Goal: Information Seeking & Learning: Learn about a topic

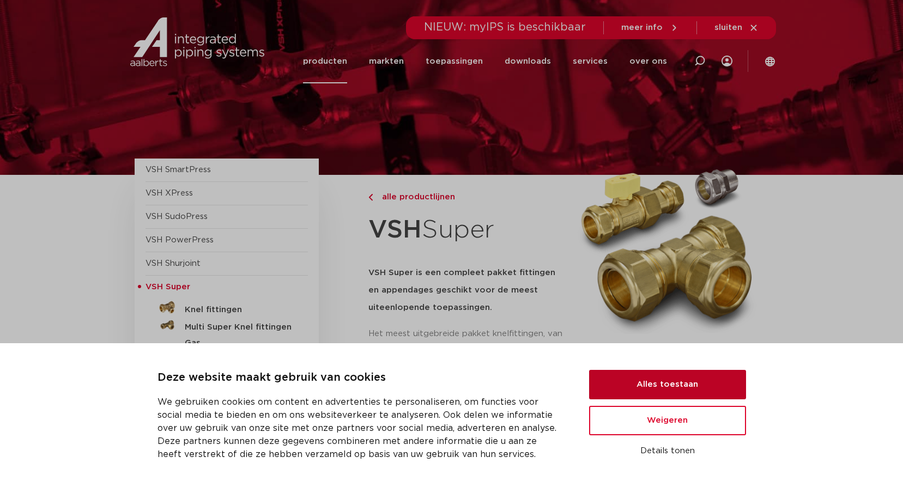
drag, startPoint x: 648, startPoint y: 377, endPoint x: 644, endPoint y: 371, distance: 6.7
click at [646, 375] on button "Alles toestaan" at bounding box center [667, 384] width 157 height 29
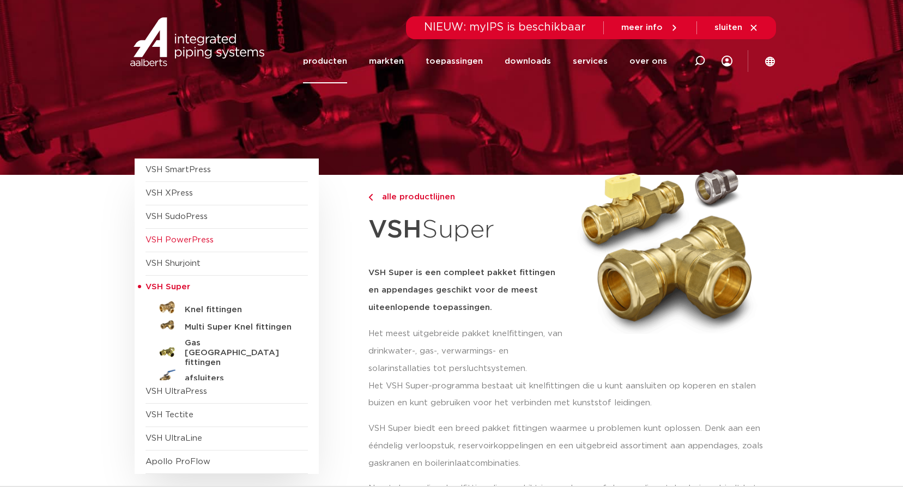
click at [173, 242] on span "VSH PowerPress" at bounding box center [179, 240] width 68 height 8
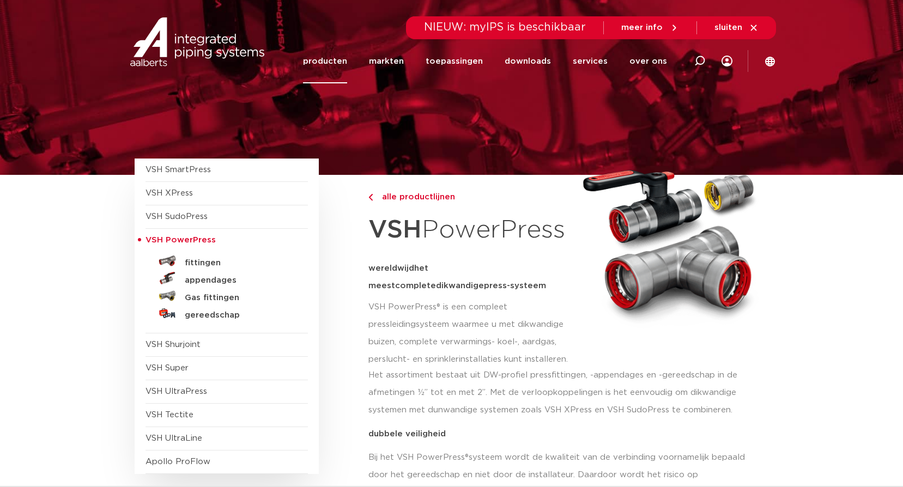
click at [189, 216] on span "VSH SudoPress" at bounding box center [176, 217] width 62 height 8
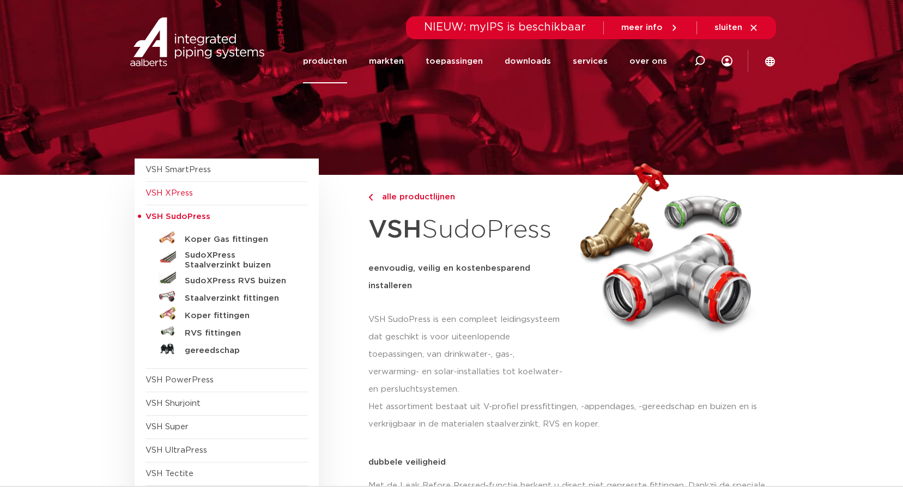
click at [177, 198] on span "VSH XPress" at bounding box center [226, 193] width 162 height 23
click at [183, 189] on span "VSH XPress" at bounding box center [168, 193] width 47 height 8
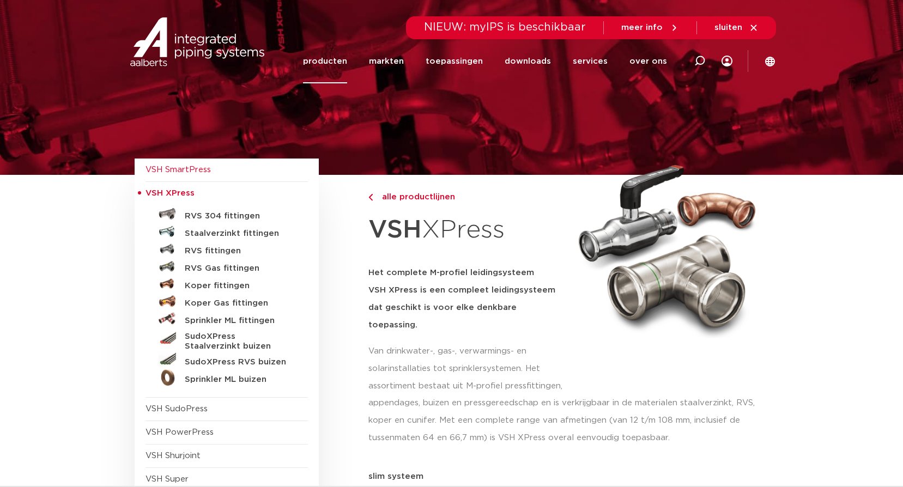
click at [183, 167] on span "VSH SmartPress" at bounding box center [177, 170] width 65 height 8
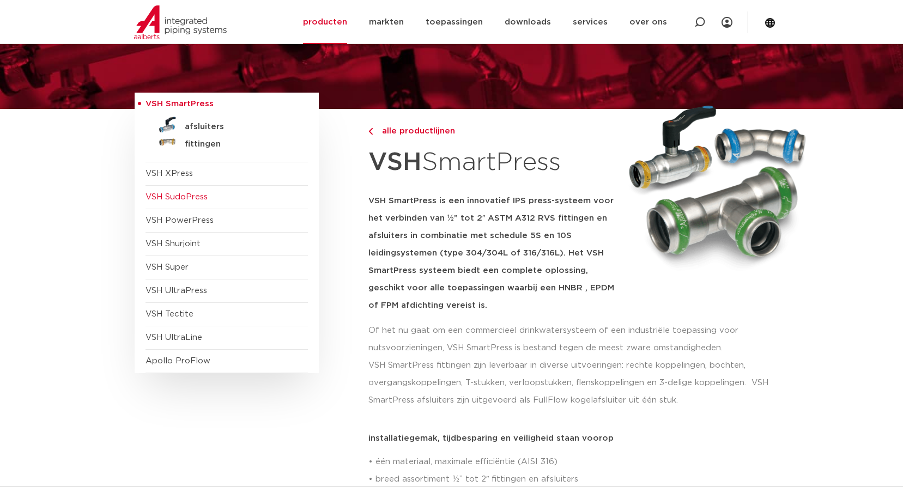
scroll to position [109, 0]
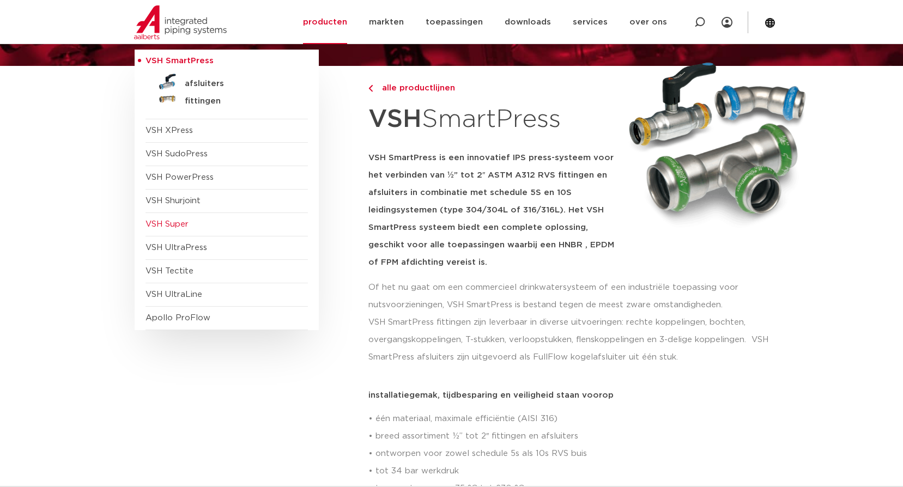
click at [208, 222] on span "VSH Super" at bounding box center [226, 224] width 162 height 23
click at [189, 199] on span "VSH Shurjoint" at bounding box center [172, 201] width 55 height 8
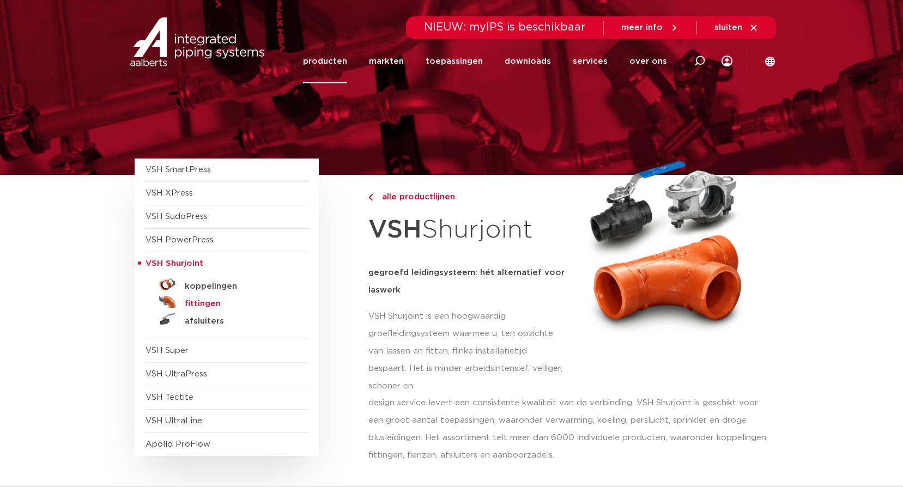
scroll to position [54, 0]
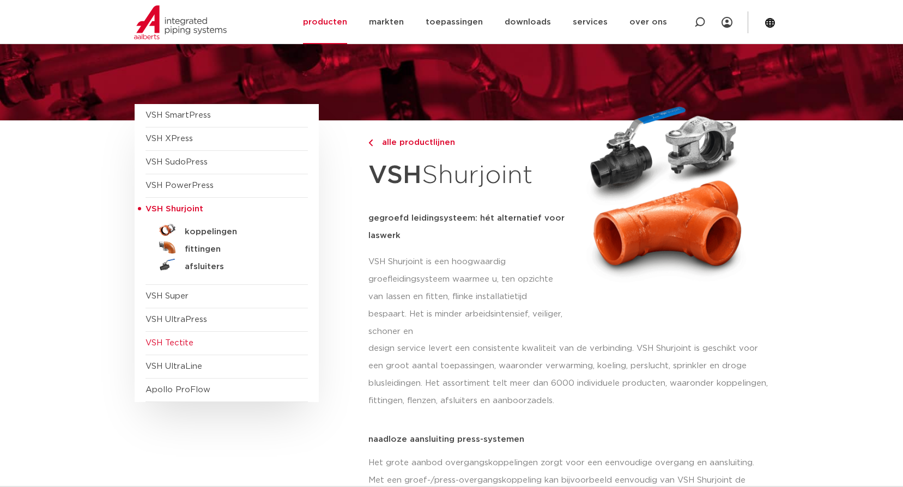
click at [180, 339] on span "VSH Tectite" at bounding box center [169, 343] width 48 height 8
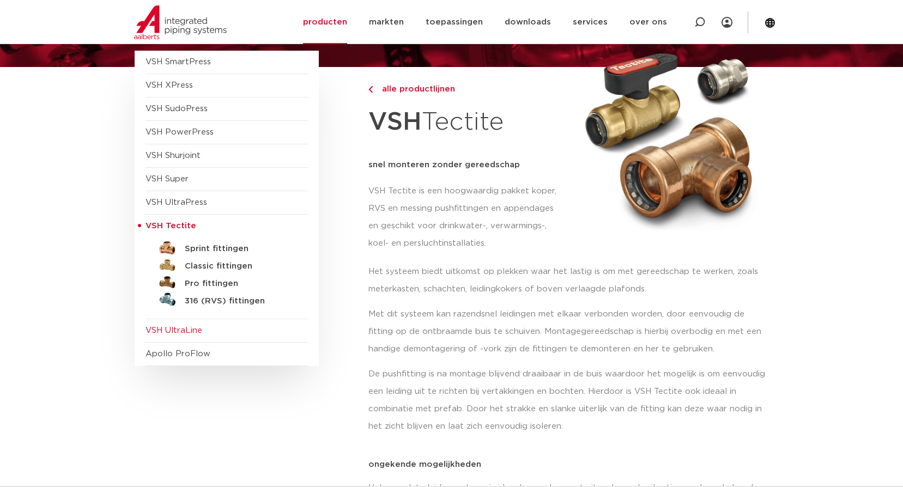
scroll to position [109, 0]
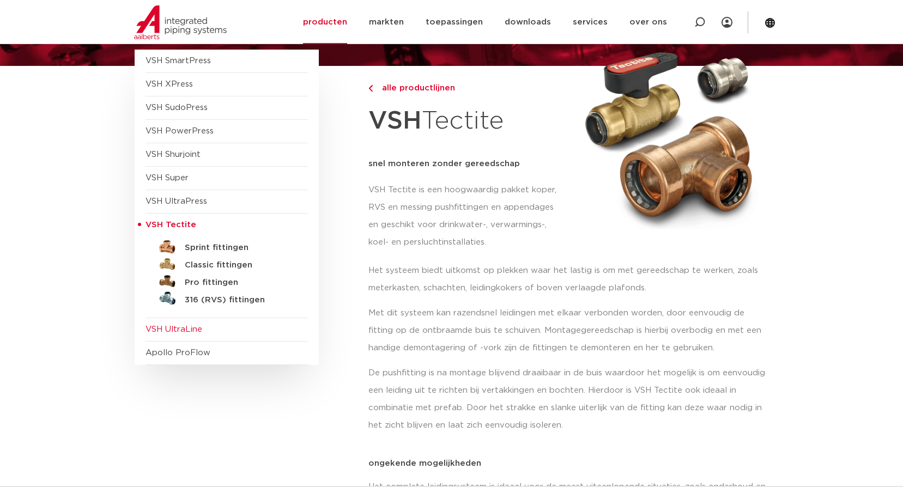
click at [184, 325] on span "VSH UltraLine" at bounding box center [173, 329] width 57 height 8
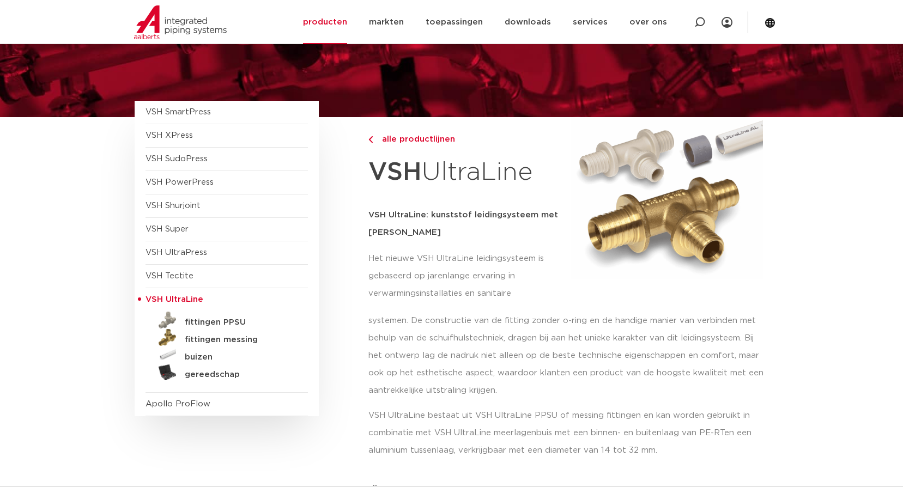
scroll to position [109, 0]
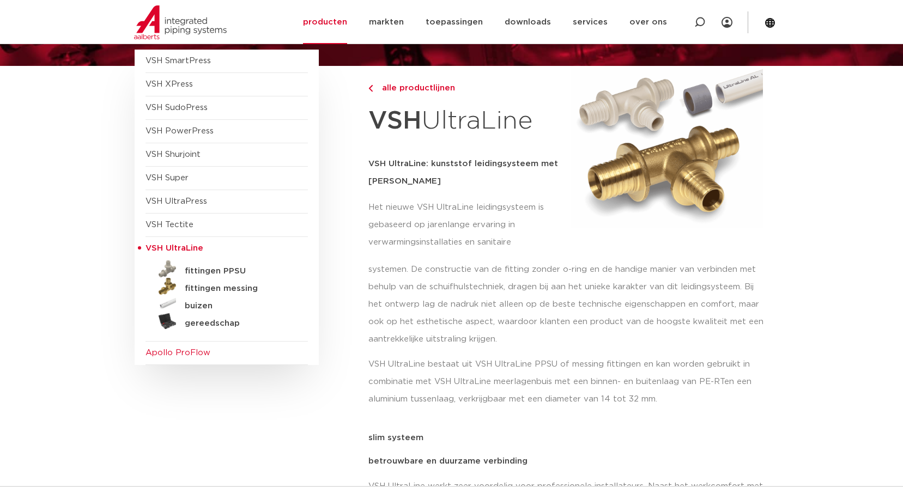
click at [182, 356] on span "Apollo ProFlow" at bounding box center [177, 353] width 65 height 8
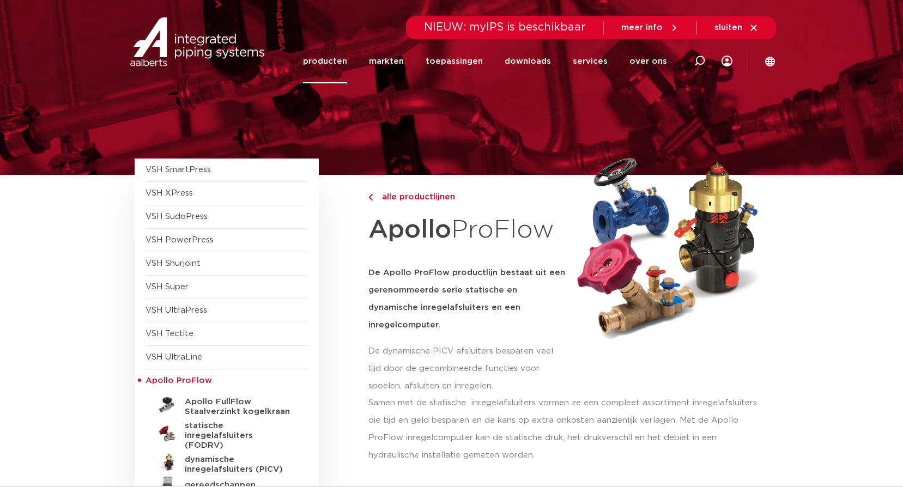
click at [326, 60] on link "producten" at bounding box center [325, 61] width 44 height 44
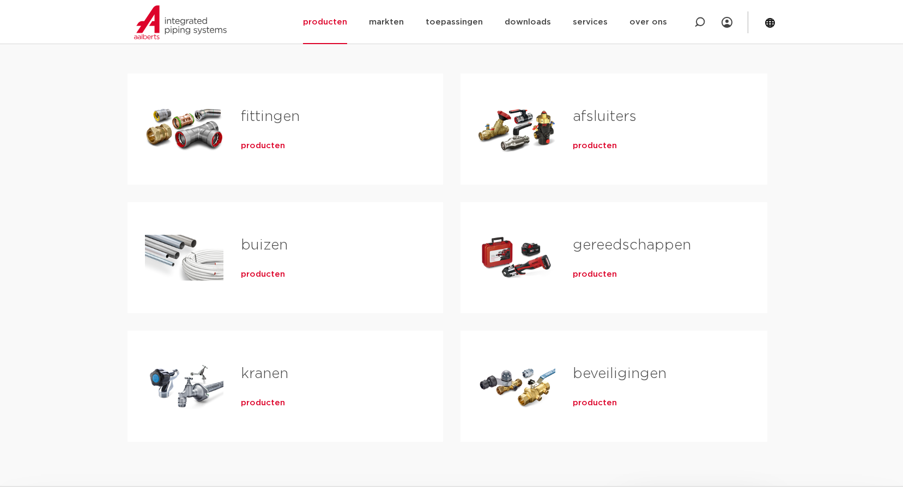
scroll to position [218, 0]
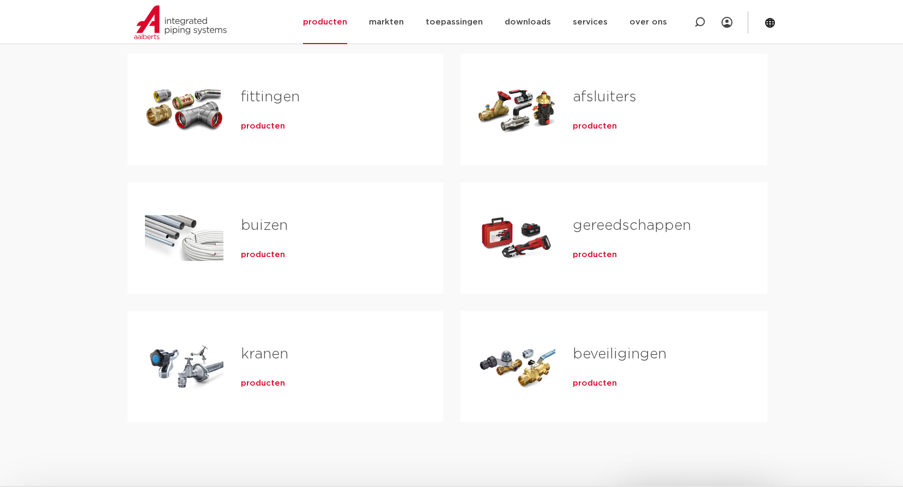
click at [261, 223] on link "buizen" at bounding box center [264, 226] width 47 height 14
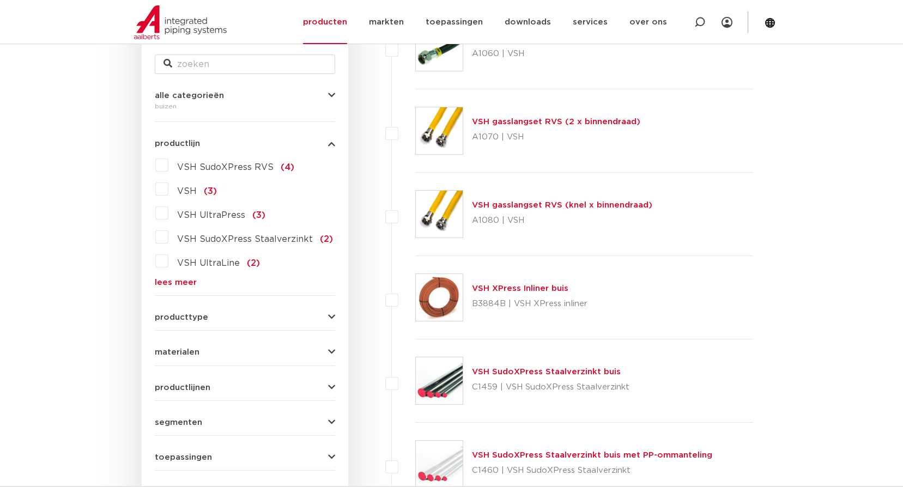
scroll to position [54, 0]
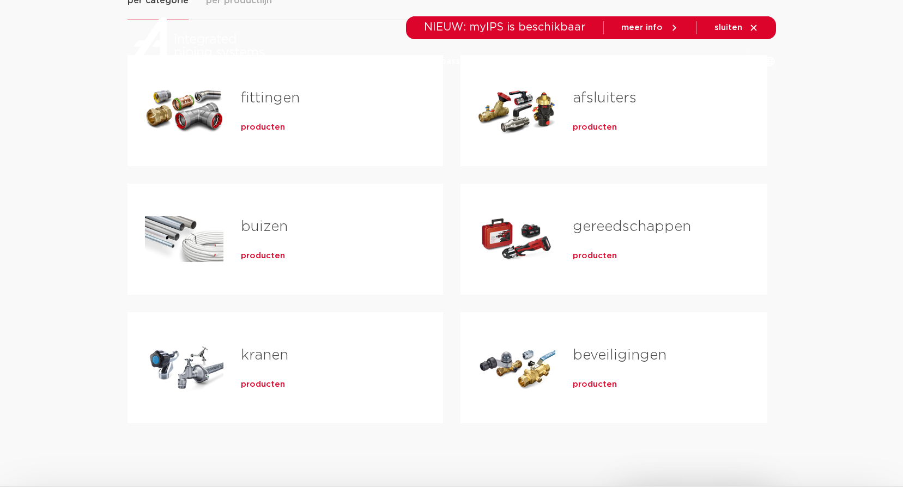
click at [600, 350] on link "beveiligingen" at bounding box center [620, 355] width 94 height 14
click at [240, 108] on div "fittingen producten" at bounding box center [324, 112] width 202 height 76
click at [263, 124] on span "producten" at bounding box center [263, 128] width 44 height 11
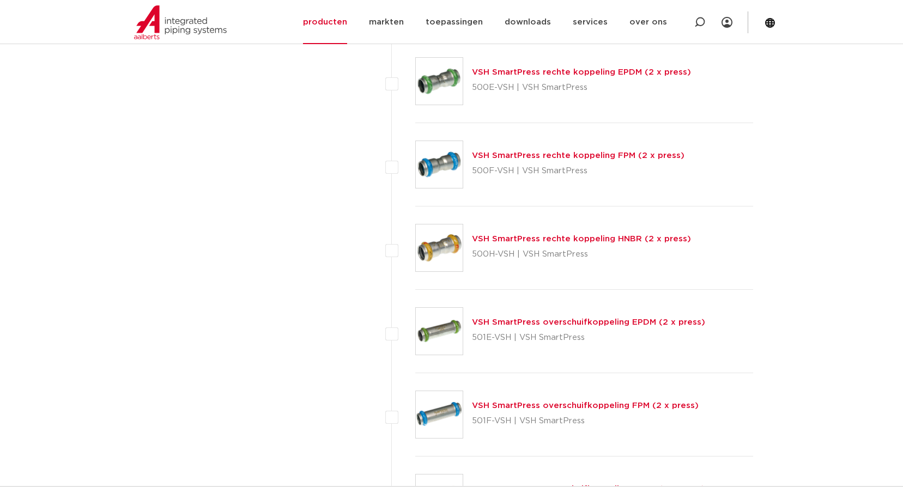
scroll to position [2616, 0]
click at [513, 320] on link "VSH SmartPress overschuifkoppeling EPDM (2 x press)" at bounding box center [588, 321] width 233 height 8
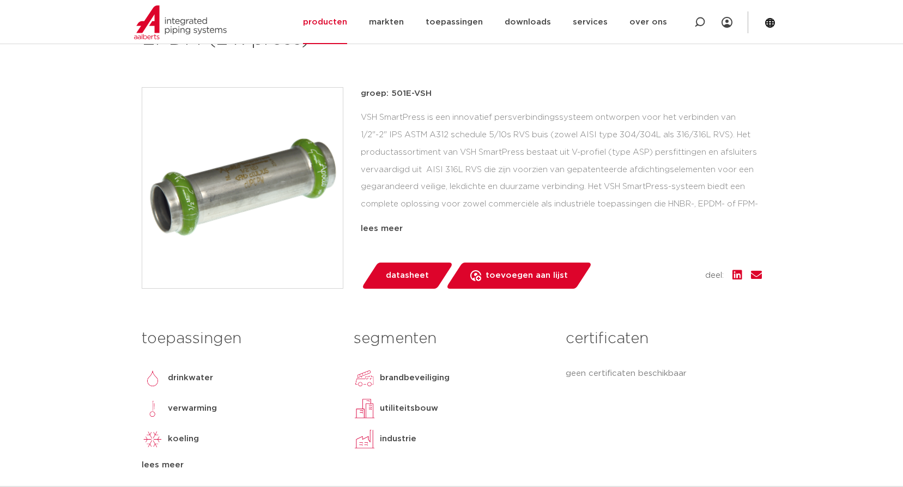
scroll to position [218, 0]
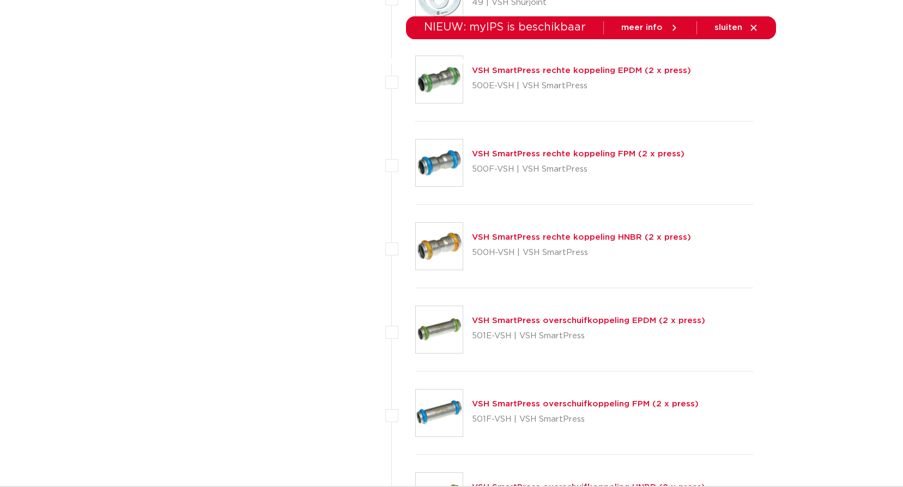
click at [509, 403] on link "VSH SmartPress overschuifkoppeling FPM (2 x press)" at bounding box center [585, 404] width 227 height 8
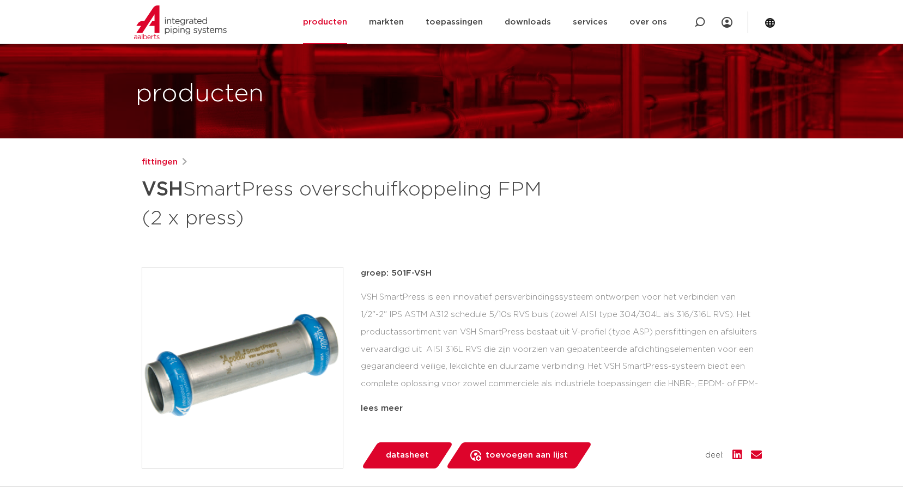
scroll to position [54, 0]
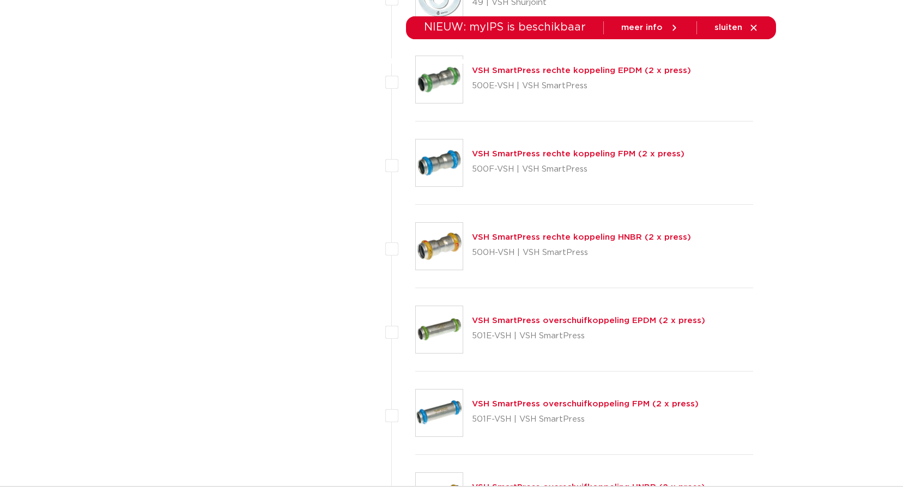
click at [488, 153] on link "VSH SmartPress rechte koppeling FPM (2 x press)" at bounding box center [578, 154] width 213 height 8
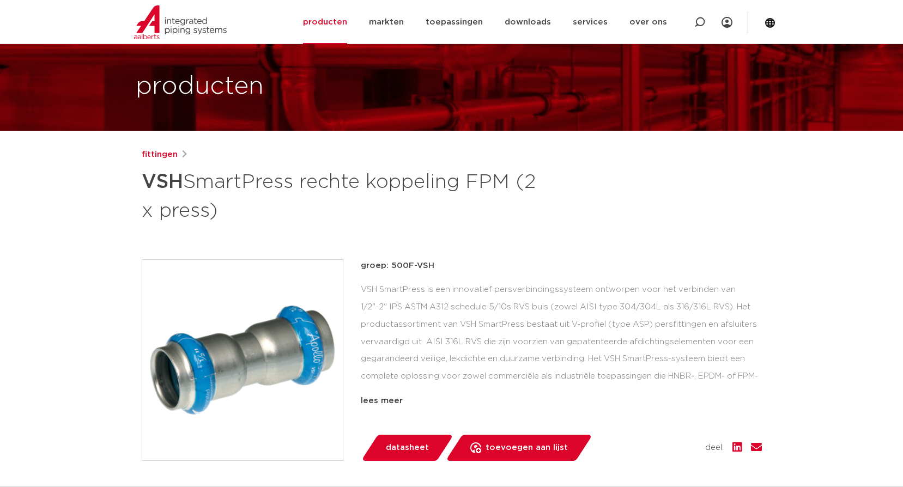
scroll to position [54, 0]
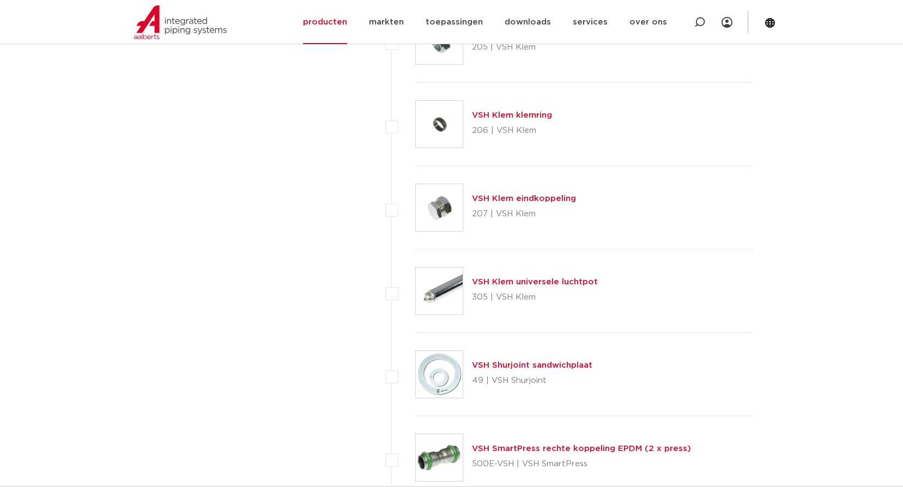
scroll to position [2180, 0]
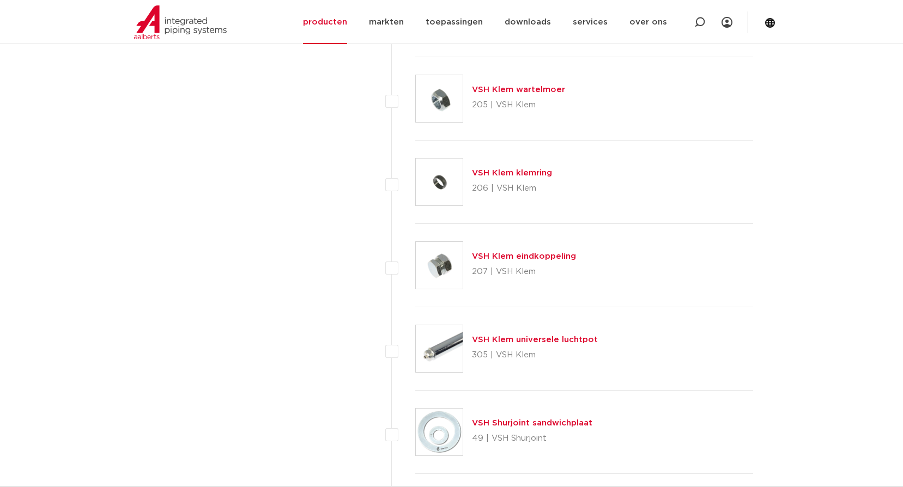
click at [511, 337] on link "VSH Klem universele luchtpot" at bounding box center [535, 340] width 126 height 8
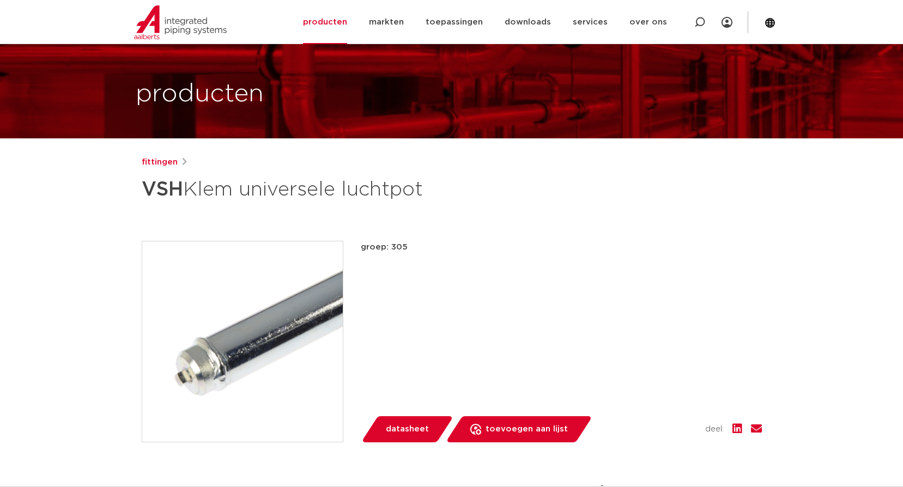
scroll to position [54, 0]
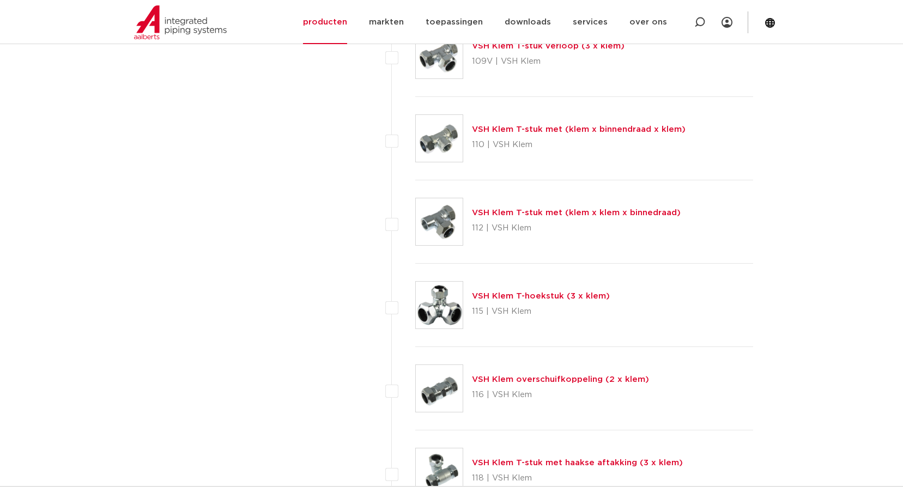
scroll to position [1417, 0]
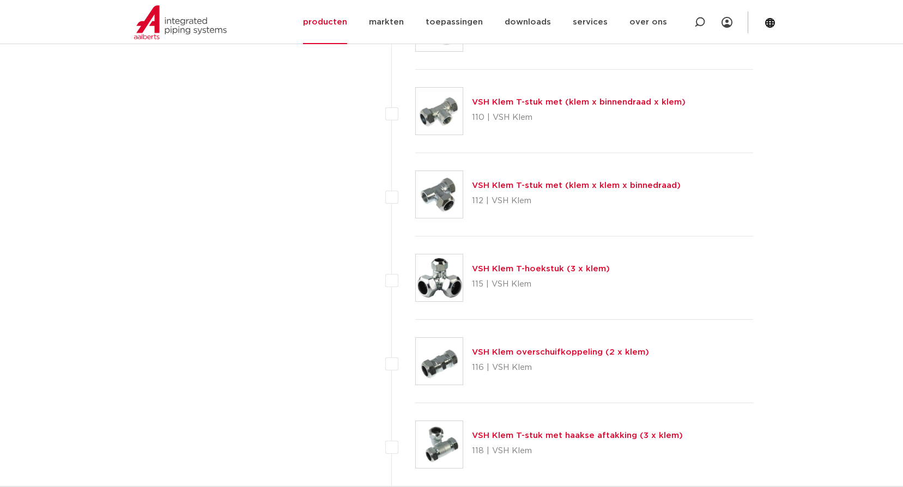
click at [498, 354] on link "VSH Klem overschuifkoppeling (2 x klem)" at bounding box center [560, 352] width 177 height 8
